Goal: Feedback & Contribution: Leave review/rating

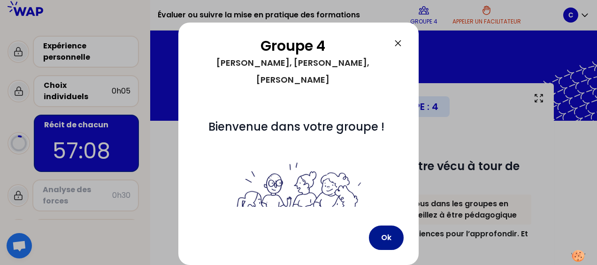
click at [390, 234] on button "Ok" at bounding box center [386, 237] width 35 height 24
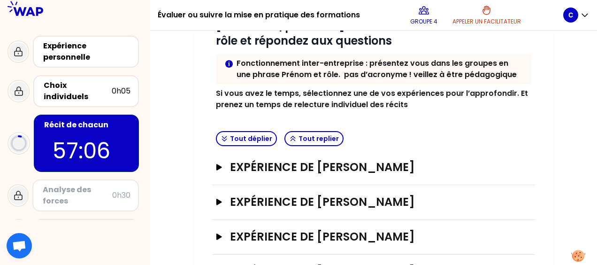
scroll to position [141, 0]
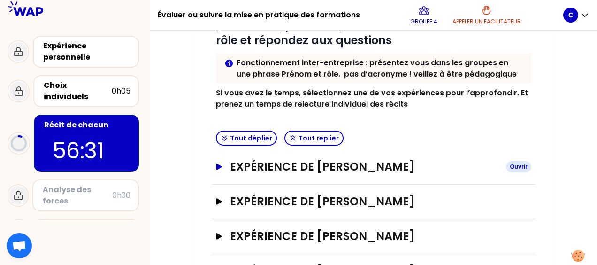
click at [218, 167] on icon "button" at bounding box center [219, 166] width 6 height 6
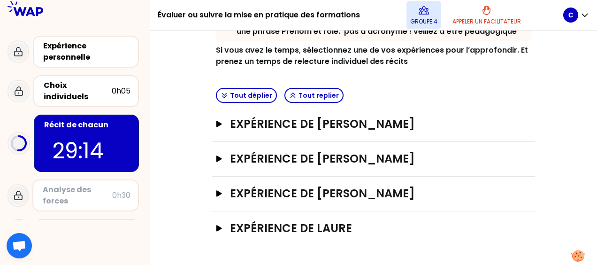
scroll to position [182, 0]
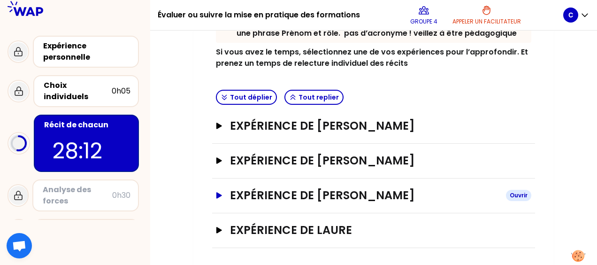
click at [217, 192] on icon "button" at bounding box center [219, 195] width 6 height 6
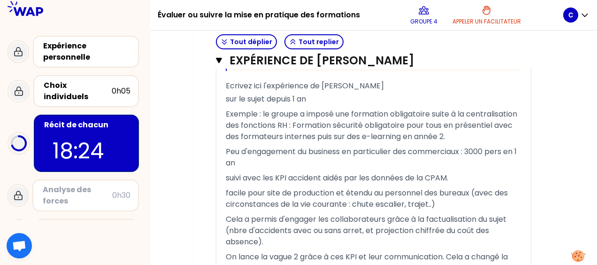
scroll to position [929, 0]
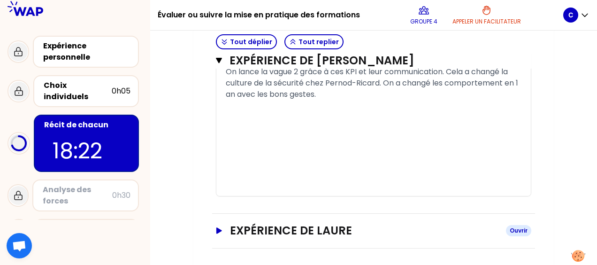
click at [220, 228] on icon "button" at bounding box center [219, 230] width 6 height 6
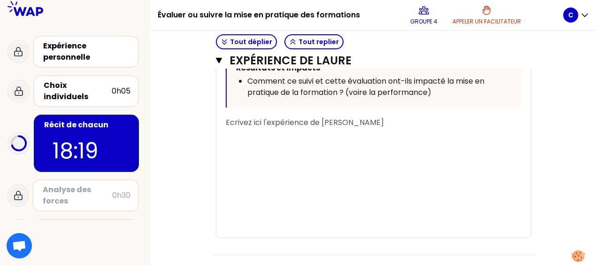
scroll to position [1453, 0]
click at [260, 127] on p "﻿" at bounding box center [374, 134] width 296 height 15
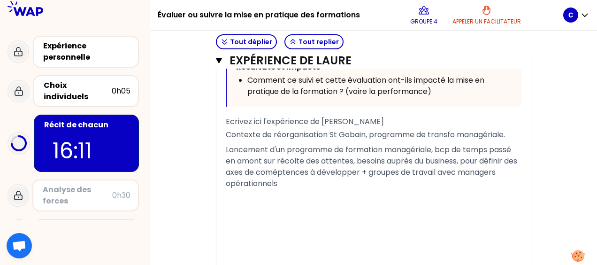
click at [294, 171] on span "Lancement d'un programme de formation managériale, bcp de temps passé en amont …" at bounding box center [372, 166] width 293 height 45
click at [285, 183] on p "Lancement d'un programme de formation managériale, bcp de temps passé en amont …" at bounding box center [374, 166] width 296 height 49
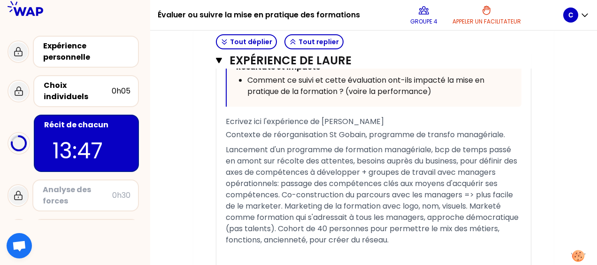
click at [283, 192] on span "Lancement d'un programme de formation managériale, bcp de temps passé en amont …" at bounding box center [373, 194] width 295 height 101
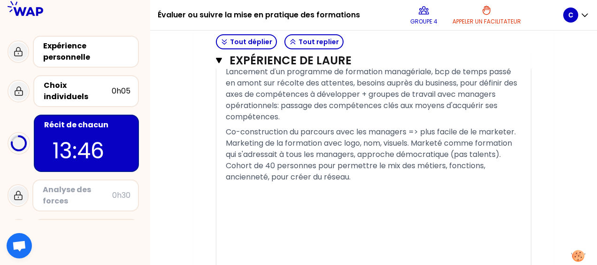
scroll to position [1534, 0]
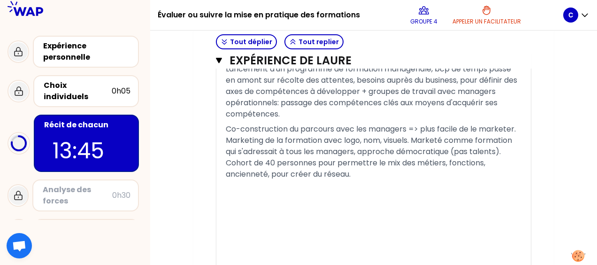
click at [244, 189] on p "﻿" at bounding box center [374, 189] width 296 height 15
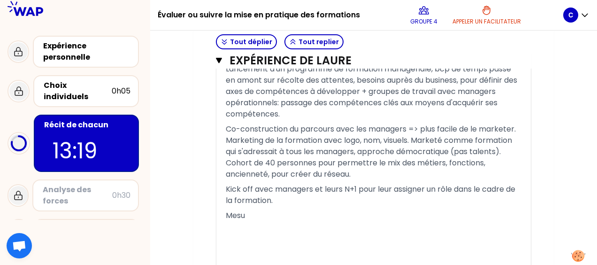
click at [282, 198] on p "Kick off avec managers et leurs N+1 pour leur assigner un rôle dans le cadre de…" at bounding box center [374, 195] width 296 height 26
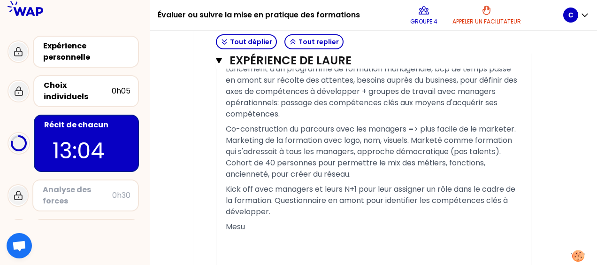
click at [254, 223] on p "Mesu" at bounding box center [374, 226] width 296 height 15
click at [274, 198] on span "Kick off avec managers et leurs N+1 pour leur assigner un rôle dans le cadre de…" at bounding box center [372, 200] width 292 height 33
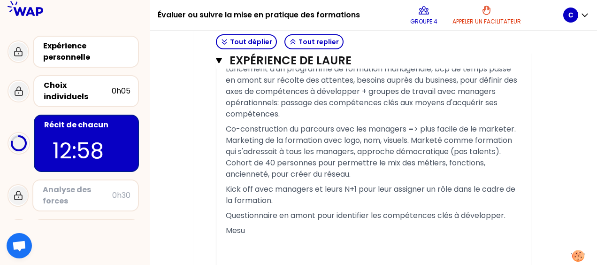
click at [506, 211] on span "Questionnaire en amont pour identifier les compétences clés à développer." at bounding box center [366, 215] width 280 height 11
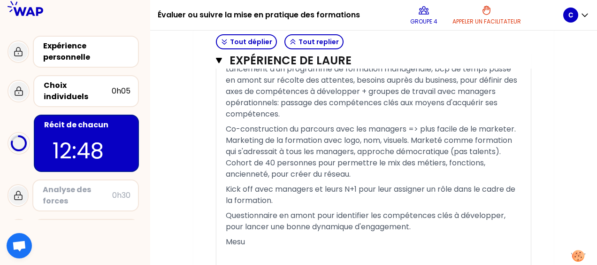
click at [250, 239] on p "Mesu" at bounding box center [374, 241] width 296 height 15
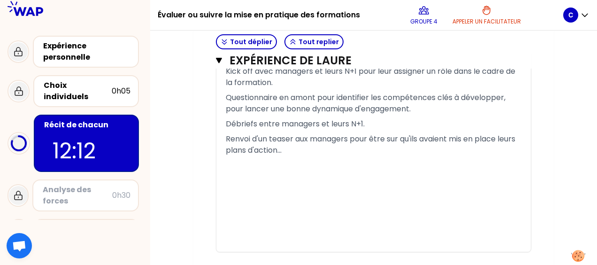
click at [227, 131] on p "Débriefs entre managers et leurs N+1." at bounding box center [374, 123] width 296 height 15
click at [319, 150] on p "Renvoi d'un teaser aux managers pour être sur qu'ils avaient mis en place leurs…" at bounding box center [374, 144] width 296 height 26
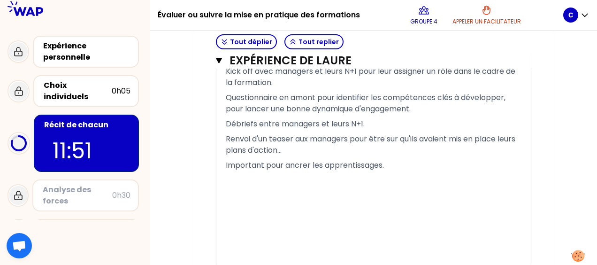
click at [319, 150] on p "Renvoi d'un teaser aux managers pour être sur qu'ils avaient mis en place leurs…" at bounding box center [374, 144] width 296 height 26
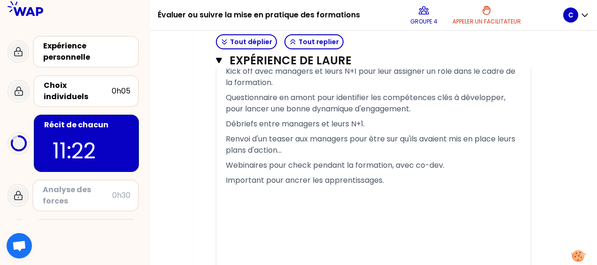
click at [410, 173] on p "Important pour ancrer les apprentissages." at bounding box center [374, 180] width 296 height 15
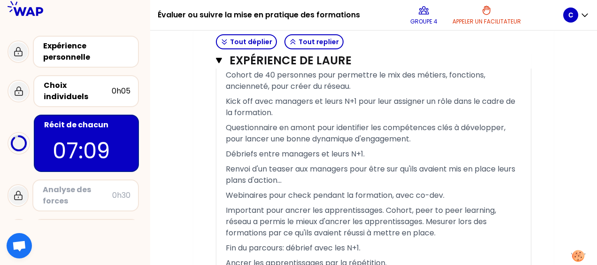
scroll to position [1621, 0]
click at [291, 109] on p "Kick off avec managers et leurs N+1 pour leur assigner un rôle dans le cadre de…" at bounding box center [374, 107] width 296 height 26
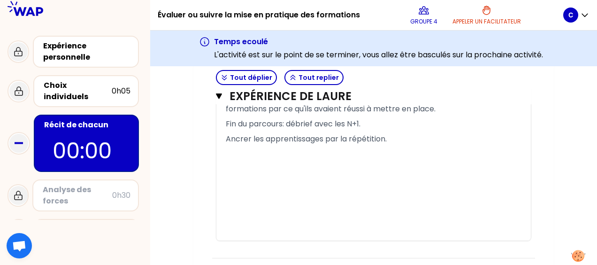
scroll to position [1791, 0]
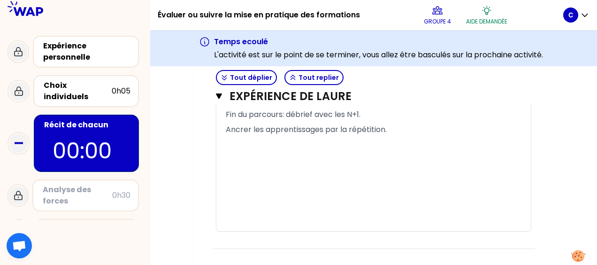
click at [61, 188] on div "Analyse des forces" at bounding box center [77, 195] width 69 height 23
click at [22, 191] on icon at bounding box center [19, 195] width 8 height 8
click at [97, 184] on div "Analyse des forces" at bounding box center [77, 195] width 69 height 23
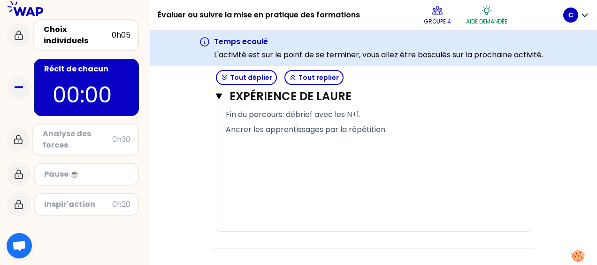
scroll to position [43, 0]
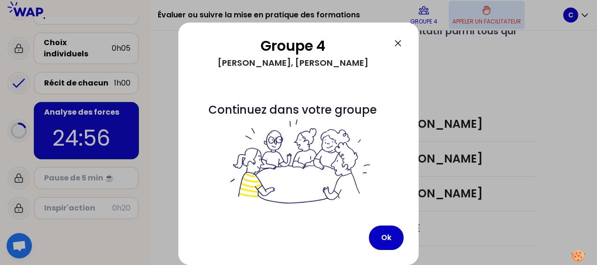
scroll to position [249, 0]
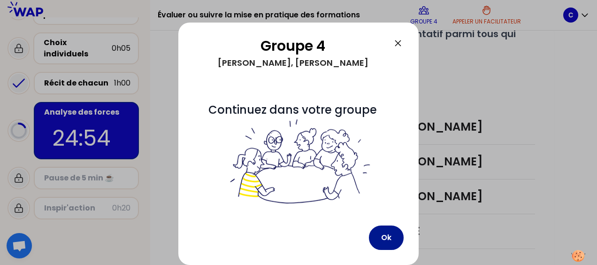
click at [386, 241] on button "Ok" at bounding box center [386, 237] width 35 height 24
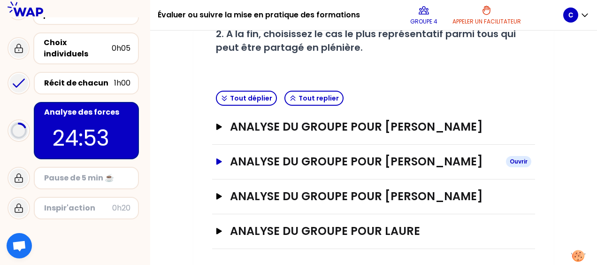
click at [382, 159] on h3 "analyse du groupe pour [PERSON_NAME]" at bounding box center [364, 161] width 269 height 15
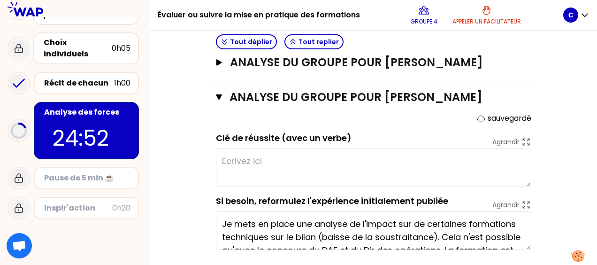
scroll to position [401, 0]
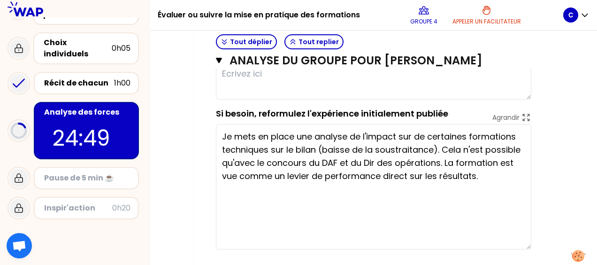
drag, startPoint x: 530, startPoint y: 158, endPoint x: 492, endPoint y: 224, distance: 76.6
click at [519, 245] on textarea "Je mets en place une analyse de l'impact sur de certaines formations techniques…" at bounding box center [373, 186] width 315 height 125
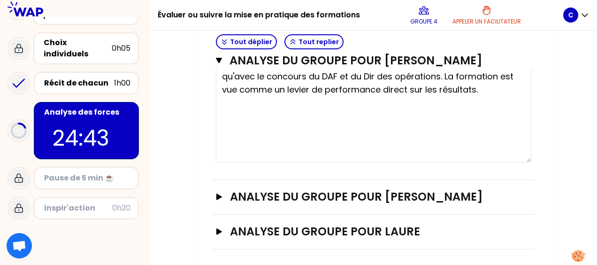
scroll to position [487, 0]
click at [256, 195] on h3 "analyse du groupe pour [PERSON_NAME]" at bounding box center [364, 196] width 269 height 15
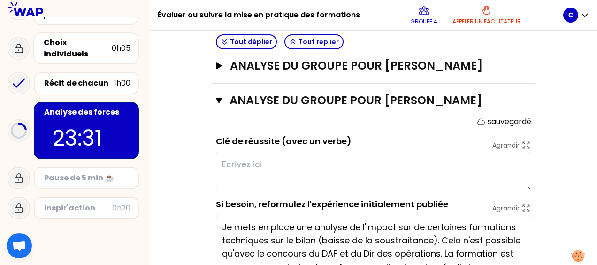
scroll to position [357, 0]
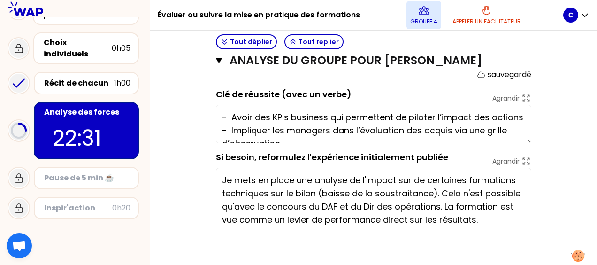
type textarea "- Avoir des KPIs business qui permettent de piloter l’impact des actions - Impl…"
type textarea "Marketer en temps réel l'impact d'une formation obligatoire EHS, via des KPIs t…"
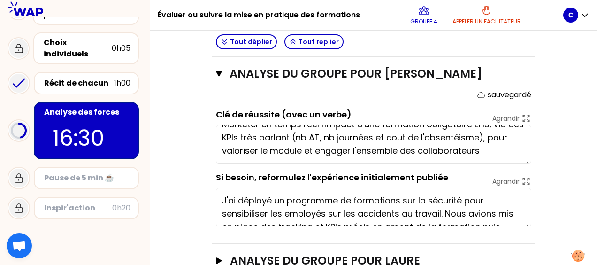
scroll to position [639, 0]
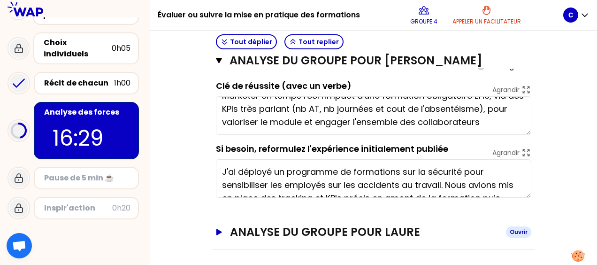
click at [221, 229] on icon "button" at bounding box center [219, 232] width 6 height 6
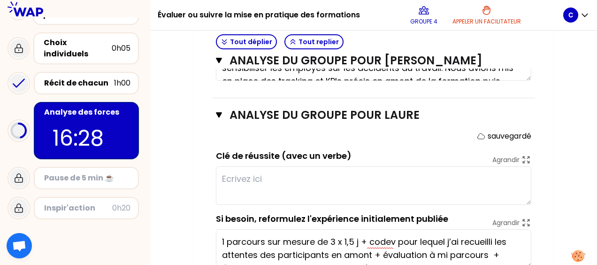
scroll to position [780, 0]
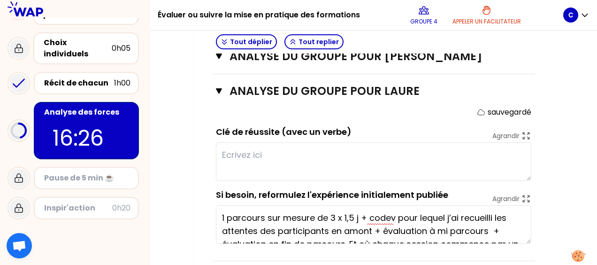
click at [245, 147] on textarea at bounding box center [373, 161] width 315 height 38
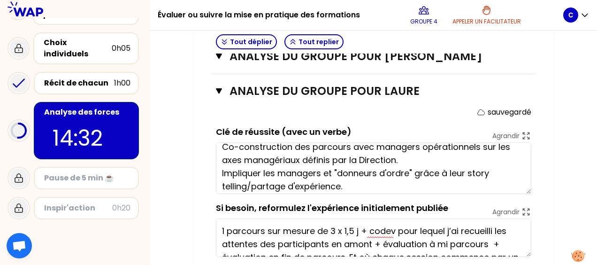
scroll to position [0, 0]
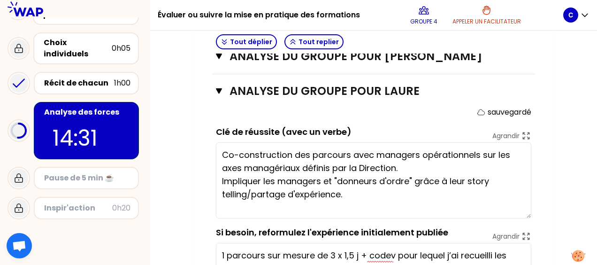
drag, startPoint x: 527, startPoint y: 174, endPoint x: 541, endPoint y: 212, distance: 40.5
click at [395, 163] on textarea "Co-construction des parcours avec managers opérationnels sur les axes managéria…" at bounding box center [373, 180] width 315 height 76
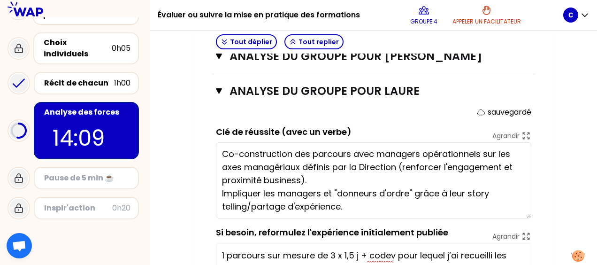
scroll to position [1, 0]
click at [395, 204] on textarea "Co-construction des parcours avec managers opérationnels sur les axes managéria…" at bounding box center [373, 180] width 315 height 76
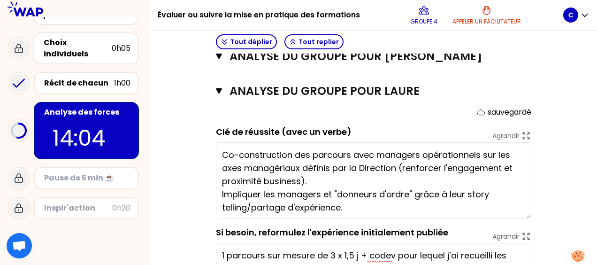
type textarea "Co-construction des parcours avec managers opérationnels sur les axes managéria…"
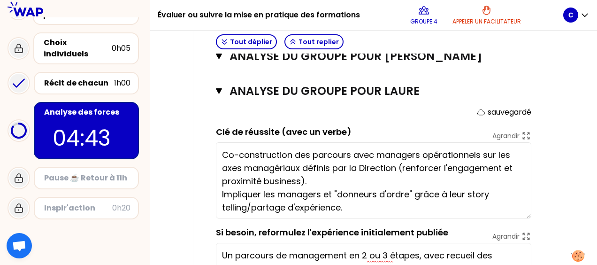
type textarea "Un parcours de management en 2 ou 3 étapes, avec recueil des attentes en amont …"
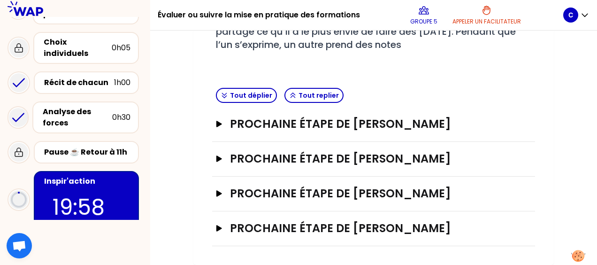
scroll to position [200, 0]
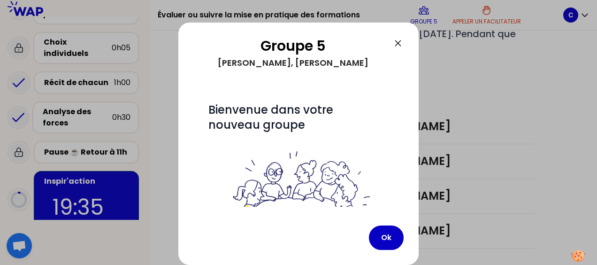
click at [395, 44] on icon at bounding box center [397, 43] width 11 height 11
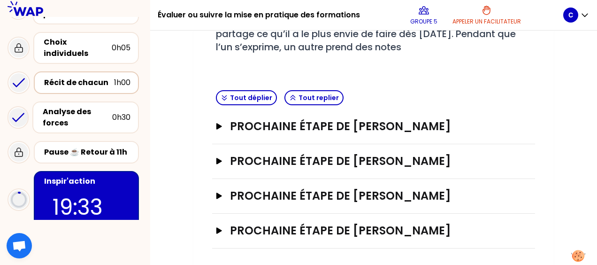
click at [92, 77] on div "Récit de chacun" at bounding box center [79, 82] width 70 height 11
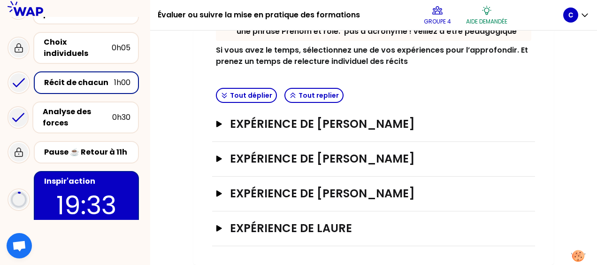
scroll to position [182, 0]
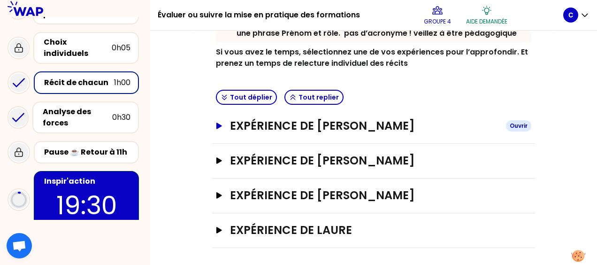
click at [399, 127] on h3 "Expérience de [PERSON_NAME]" at bounding box center [364, 125] width 269 height 15
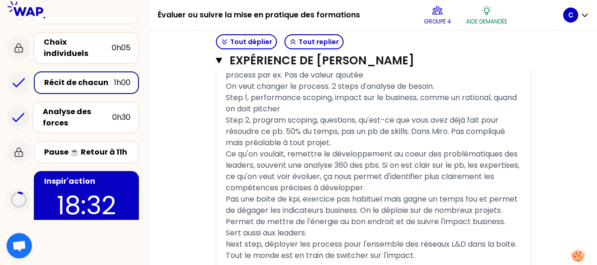
scroll to position [744, 0]
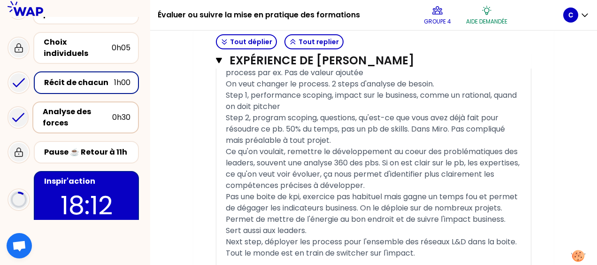
click at [78, 109] on div "Analyse des forces" at bounding box center [77, 117] width 69 height 23
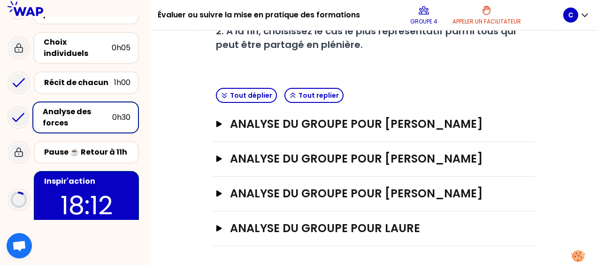
scroll to position [249, 0]
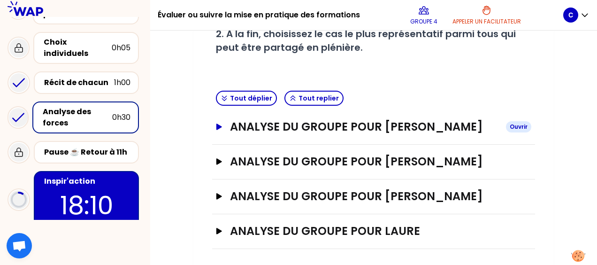
click at [466, 131] on h3 "analyse du groupe pour [PERSON_NAME]" at bounding box center [364, 126] width 269 height 15
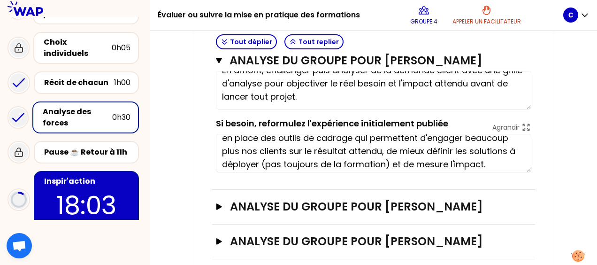
scroll to position [26, 0]
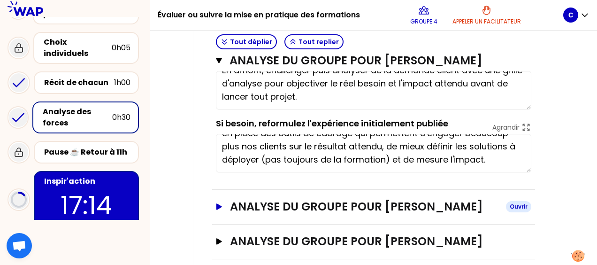
click at [218, 203] on icon "button" at bounding box center [219, 206] width 6 height 6
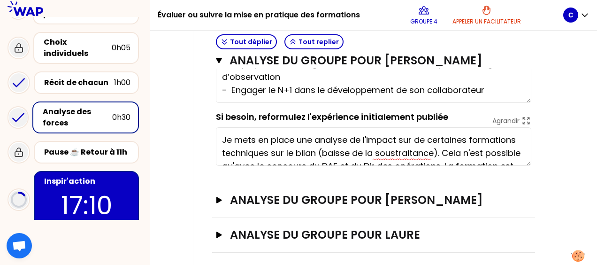
scroll to position [552, 0]
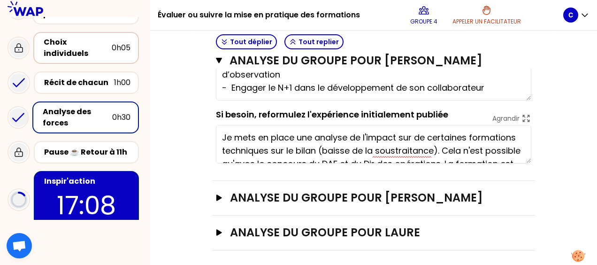
click at [77, 50] on div "Choix individuels" at bounding box center [78, 48] width 68 height 23
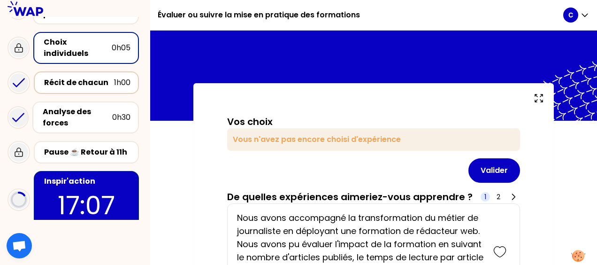
click at [76, 77] on div "Récit de chacun" at bounding box center [79, 82] width 70 height 11
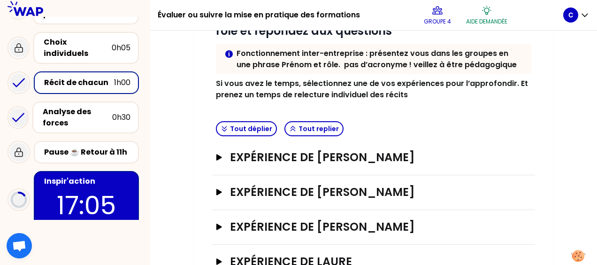
scroll to position [182, 0]
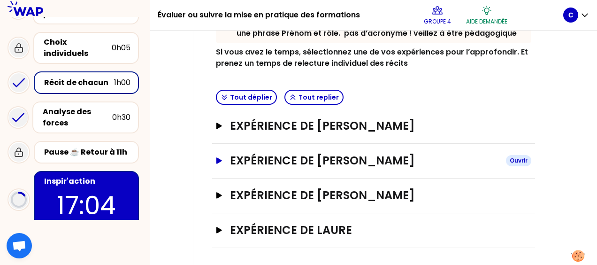
click at [291, 157] on h3 "Expérience de [PERSON_NAME]" at bounding box center [364, 160] width 269 height 15
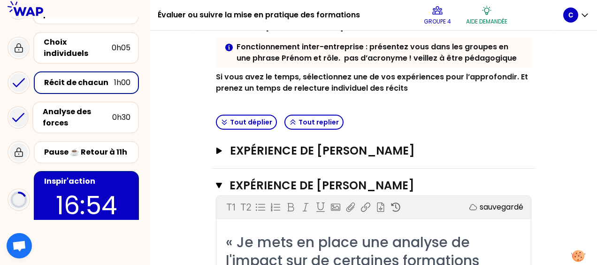
scroll to position [155, 0]
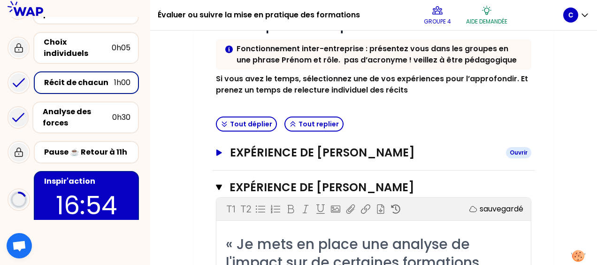
click at [348, 150] on h3 "Expérience de [PERSON_NAME]" at bounding box center [364, 152] width 269 height 15
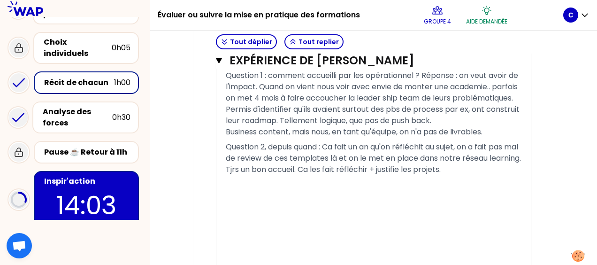
scroll to position [950, 0]
click at [75, 177] on div "Inspir'action" at bounding box center [87, 181] width 86 height 11
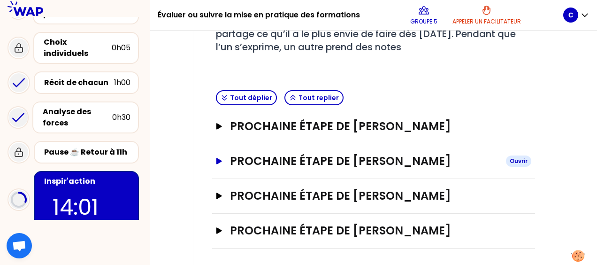
click at [363, 158] on h3 "Prochaine étape de [PERSON_NAME]" at bounding box center [364, 161] width 269 height 15
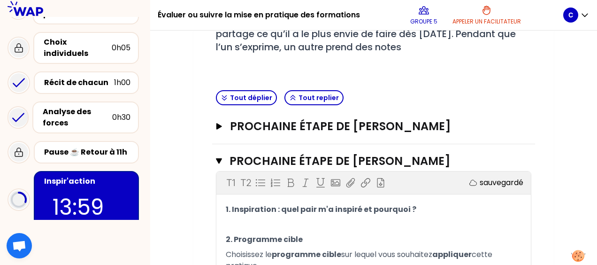
click at [386, 226] on p "﻿" at bounding box center [374, 224] width 296 height 15
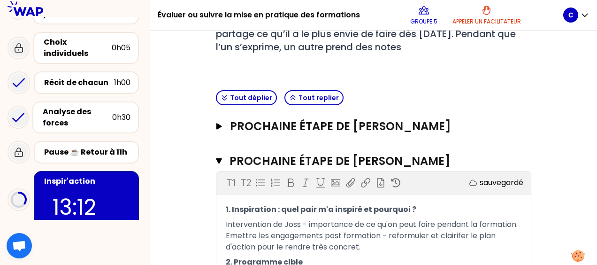
click at [253, 234] on span "Intervention de Joss - importance de ce qu'on peut faire pendant la formation. …" at bounding box center [373, 235] width 294 height 33
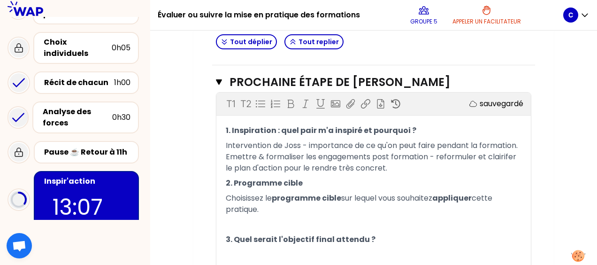
scroll to position [288, 0]
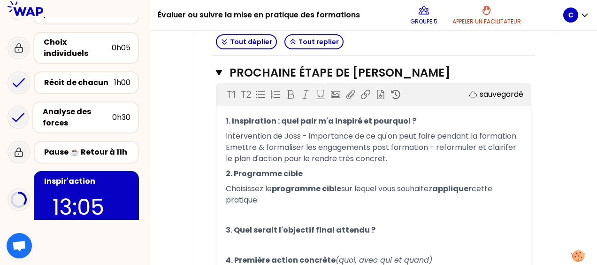
click at [402, 158] on p "Intervention de Joss - importance de ce qu'on peut faire pendant la formation. …" at bounding box center [374, 148] width 296 height 38
click at [252, 243] on p "﻿" at bounding box center [374, 245] width 296 height 15
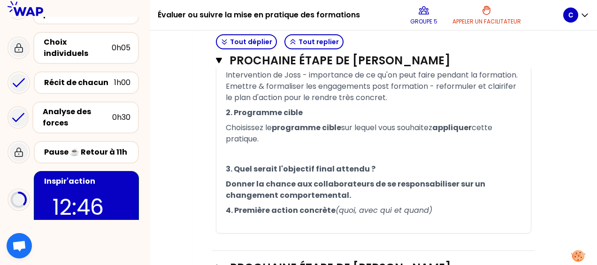
scroll to position [351, 0]
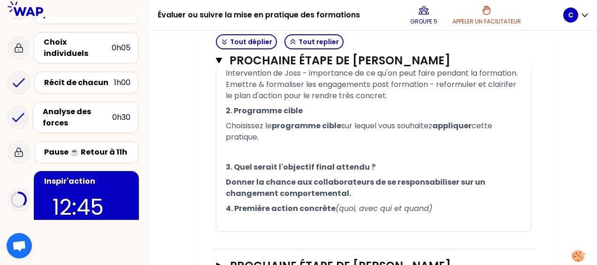
click at [266, 216] on p "﻿" at bounding box center [374, 223] width 296 height 15
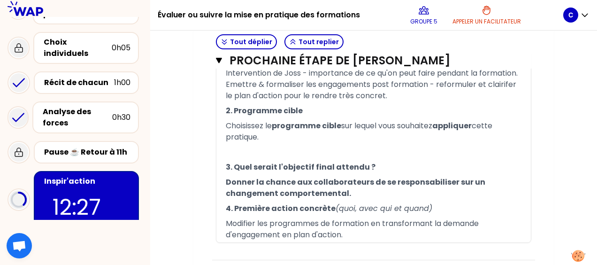
scroll to position [372, 0]
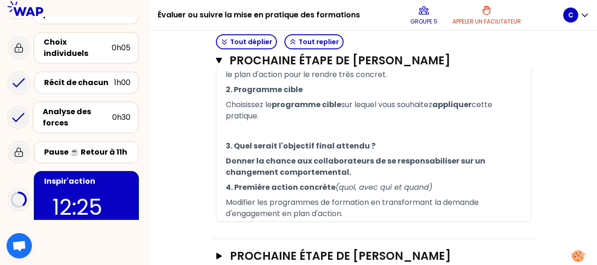
drag, startPoint x: 347, startPoint y: 170, endPoint x: 223, endPoint y: 160, distance: 124.8
click at [223, 160] on div "1. Inspiration : quel pair m'a inspiré et pourquoi ? Intervention de Joss - imp…" at bounding box center [373, 126] width 315 height 192
click at [375, 172] on p "Donner la chance aux collaborateurs de se responsabiliser sur un changement com…" at bounding box center [374, 167] width 296 height 26
click at [238, 127] on p "﻿" at bounding box center [374, 130] width 296 height 15
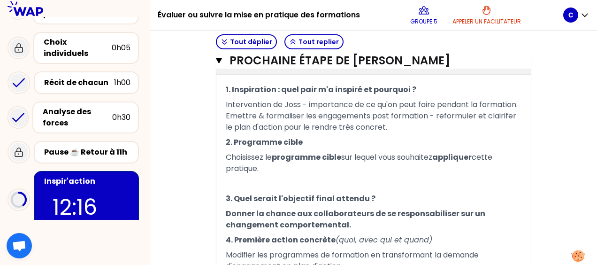
scroll to position [319, 0]
click at [393, 127] on p "Intervention de Joss - importance de ce qu'on peut faire pendant la formation. …" at bounding box center [374, 117] width 296 height 38
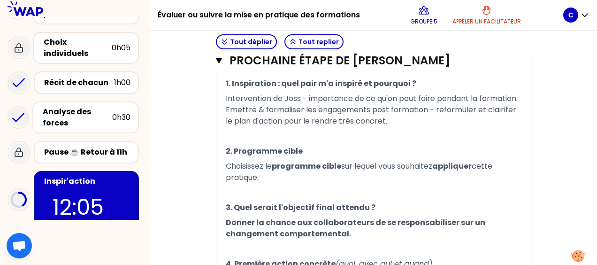
scroll to position [325, 0]
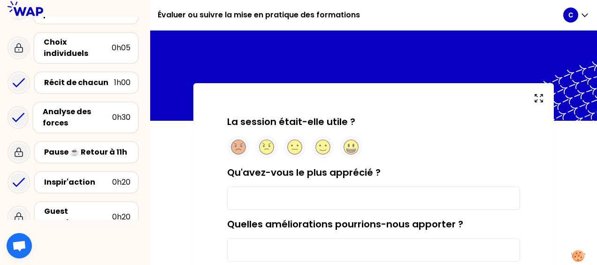
scroll to position [47, 0]
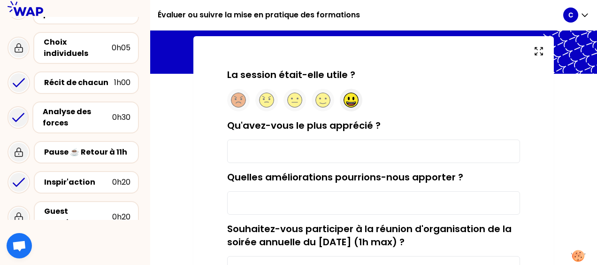
click at [350, 99] on circle at bounding box center [351, 100] width 15 height 15
click at [275, 147] on input "Qu'avez-vous le plus apprécié ?" at bounding box center [373, 150] width 293 height 23
type input "l"
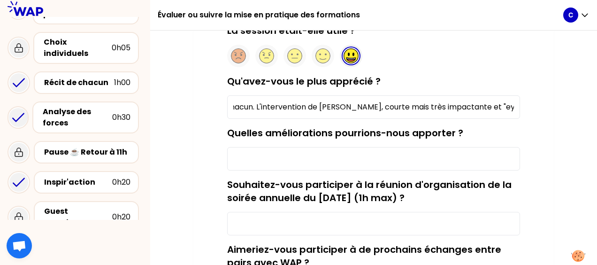
scroll to position [92, 0]
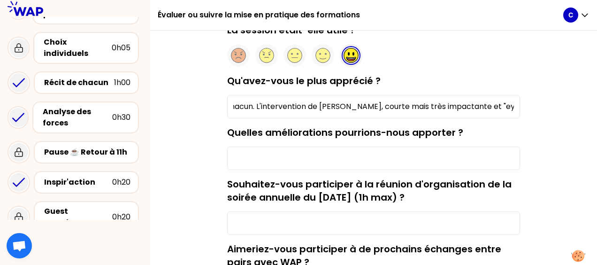
type input "L'approche ultra positive des réussites et best practice de chacun. L'intervent…"
click at [273, 157] on input "Quelles améliorations pourrions-nous apporter ?" at bounding box center [373, 157] width 293 height 23
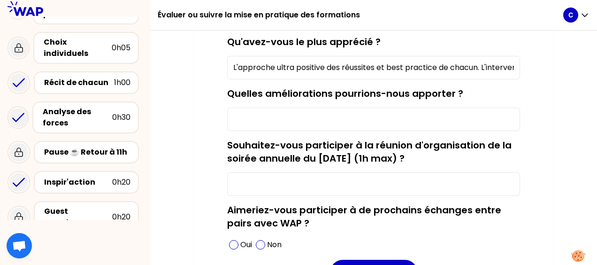
scroll to position [131, 0]
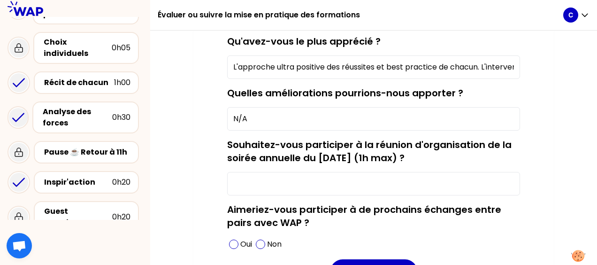
type input "N/A"
click at [272, 185] on input "Souhaitez-vous participer à la réunion d'organisation de la soirée annuelle du …" at bounding box center [373, 183] width 293 height 23
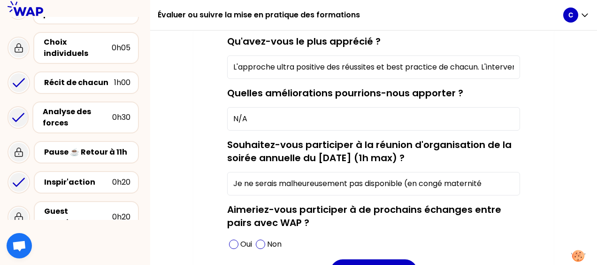
click at [501, 174] on input "Je ne serais malheureusement pas disponible (en congé maternité" at bounding box center [373, 183] width 293 height 23
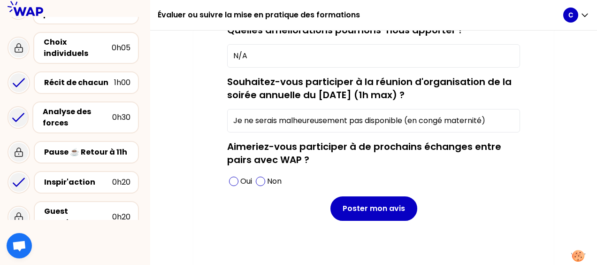
scroll to position [195, 0]
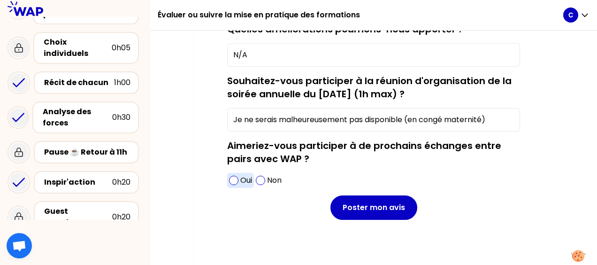
type input "Je ne serais malheureusement pas disponible (en congé maternité)"
click at [239, 178] on div "Oui" at bounding box center [240, 180] width 27 height 15
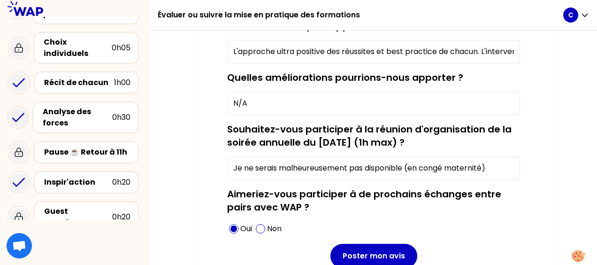
scroll to position [197, 0]
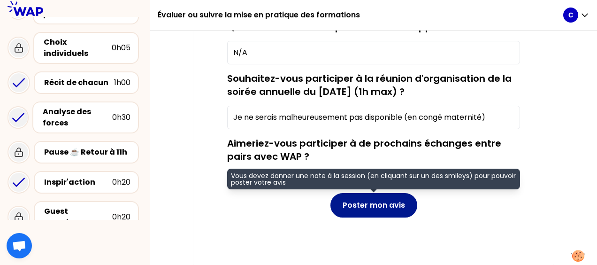
click at [368, 204] on button "Poster mon avis" at bounding box center [373, 205] width 87 height 24
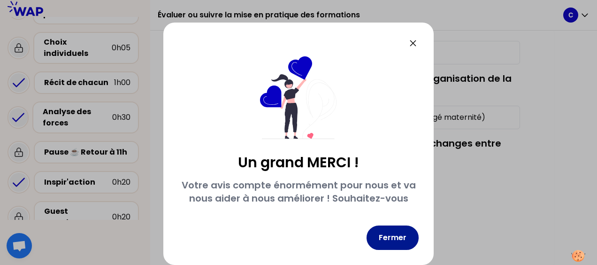
click at [392, 234] on button "Fermer" at bounding box center [393, 237] width 52 height 24
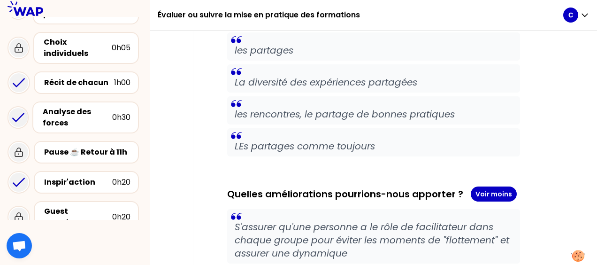
scroll to position [510, 0]
